Goal: Transaction & Acquisition: Obtain resource

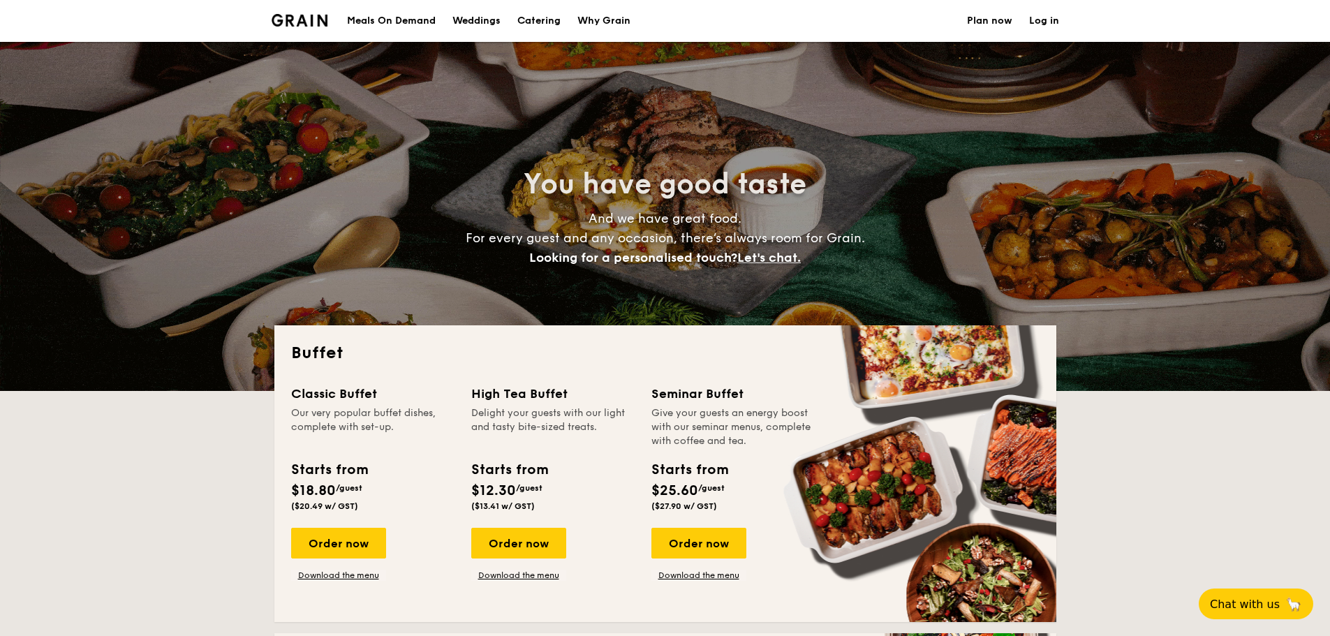
select select
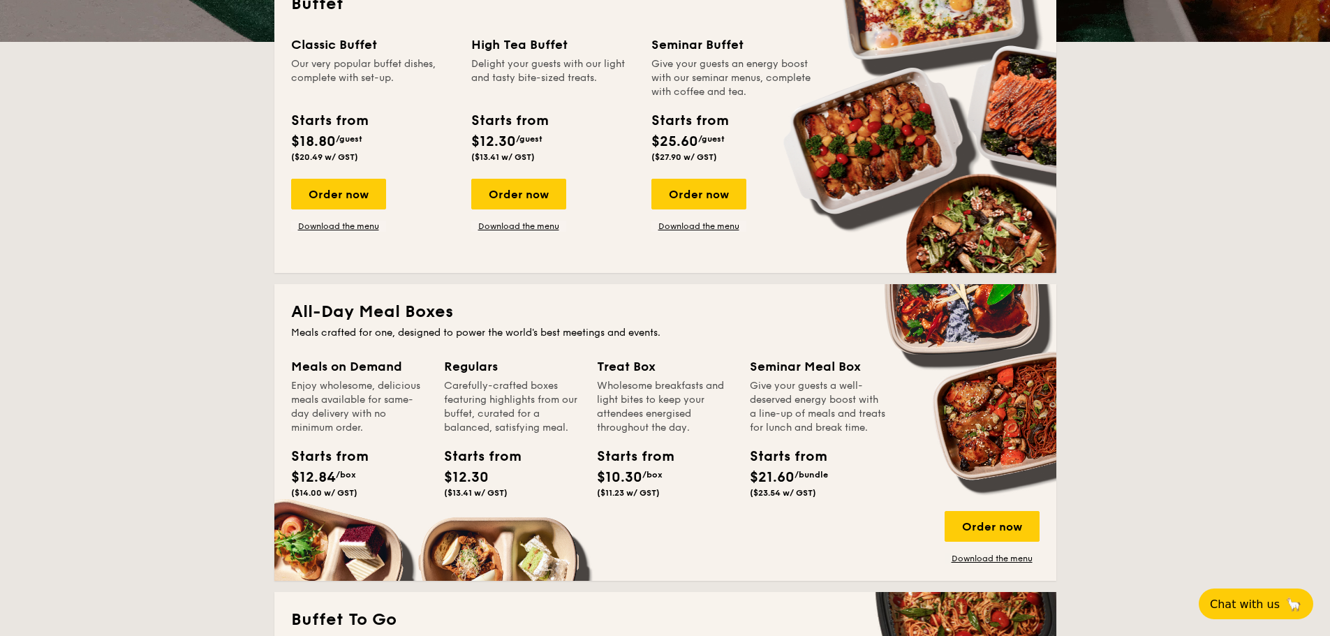
scroll to position [628, 0]
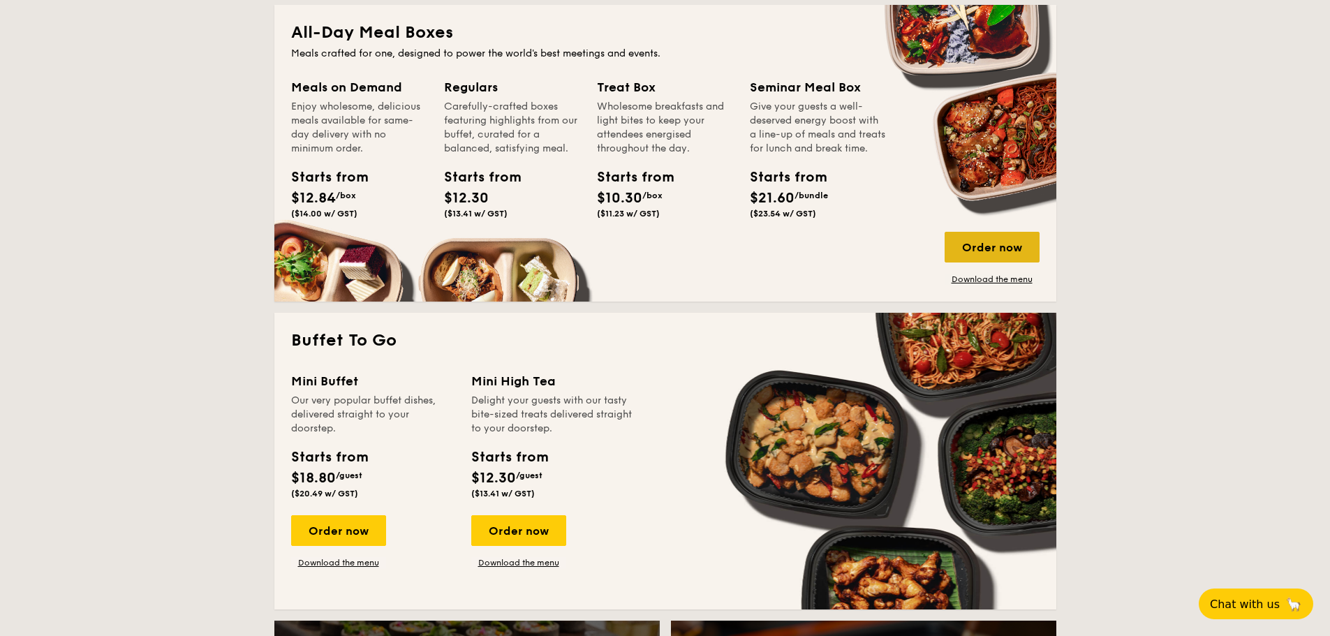
click at [1005, 245] on div "Order now" at bounding box center [991, 247] width 95 height 31
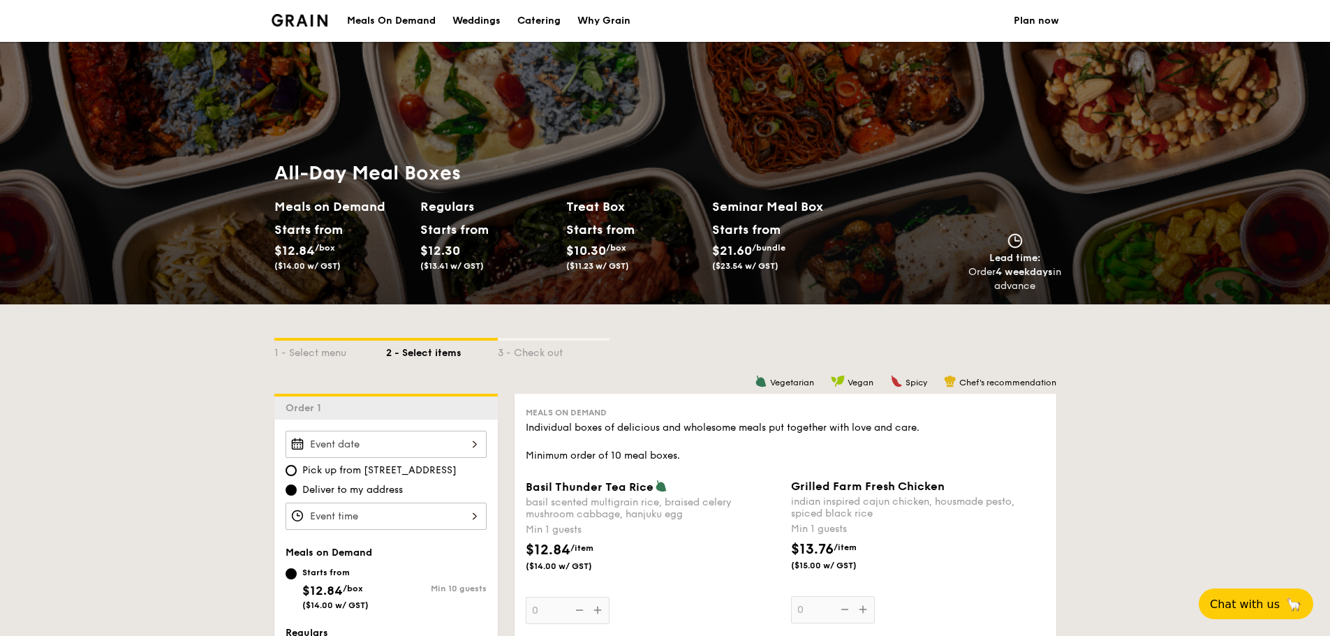
scroll to position [209, 0]
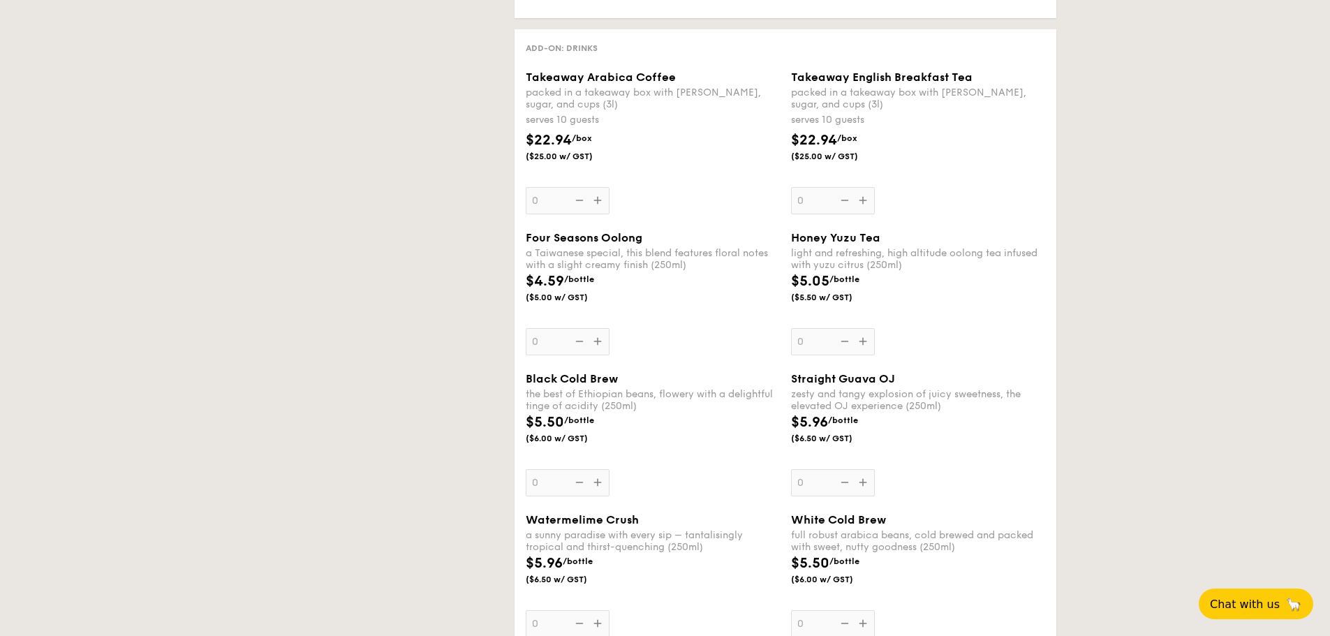
select select
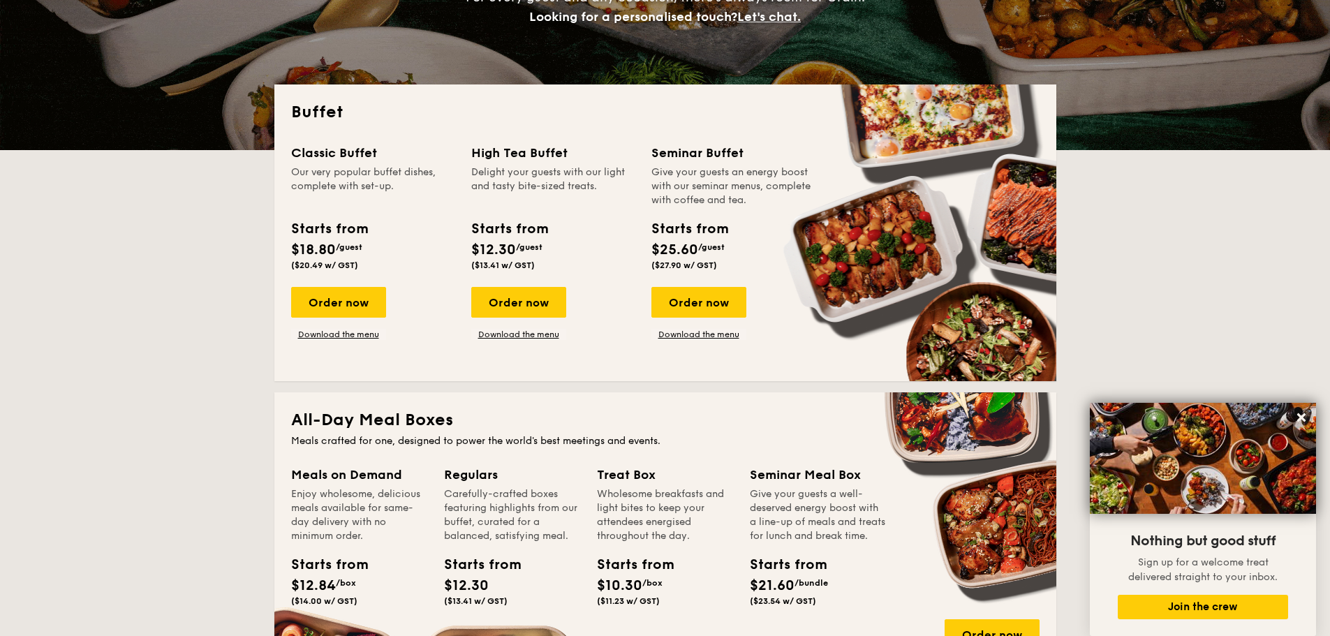
scroll to position [590, 0]
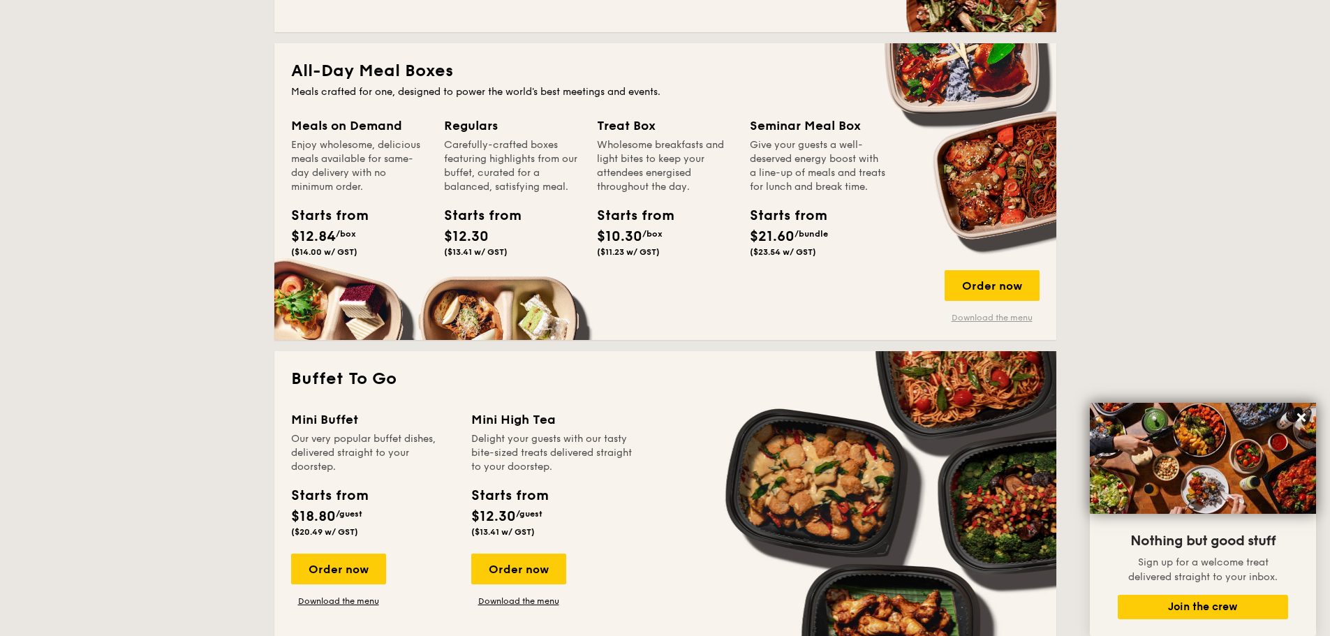
click at [1024, 321] on link "Download the menu" at bounding box center [991, 317] width 95 height 11
